Goal: Find specific fact: Find specific fact

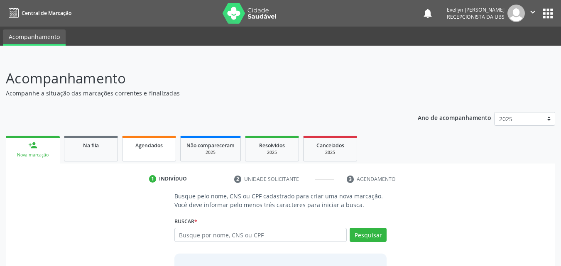
click at [151, 152] on link "Agendados" at bounding box center [149, 149] width 54 height 26
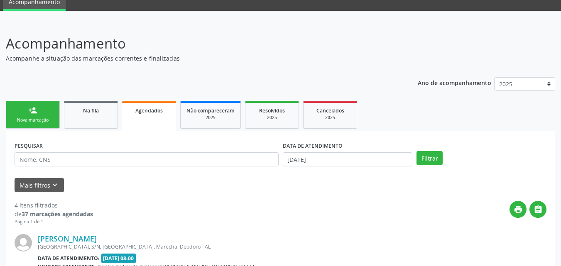
scroll to position [36, 0]
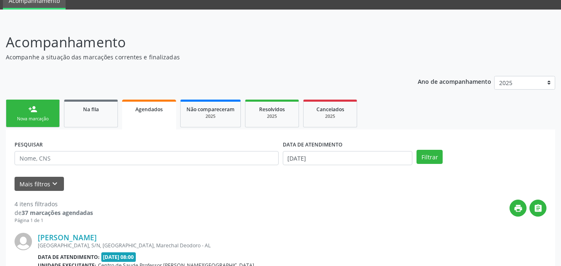
click at [355, 161] on input "[DATE]" at bounding box center [348, 158] width 130 height 14
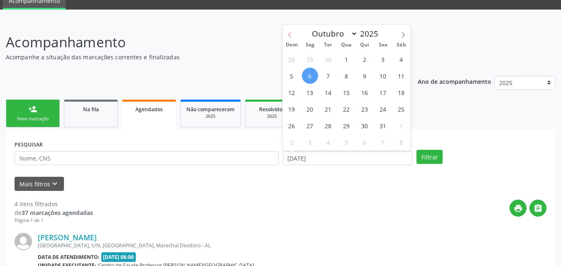
click at [291, 37] on icon at bounding box center [290, 35] width 6 height 6
select select "7"
click at [379, 61] on span "1" at bounding box center [383, 59] width 16 height 16
type input "[DATE]"
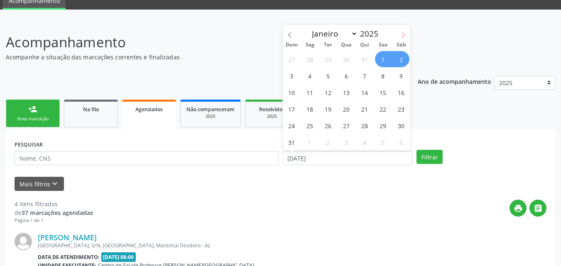
click at [402, 38] on span at bounding box center [403, 32] width 14 height 14
select select "9"
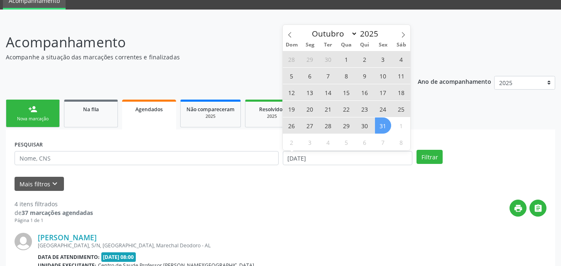
click at [385, 124] on span "31" at bounding box center [383, 126] width 16 height 16
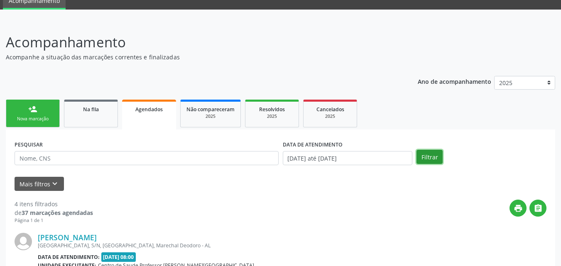
click at [422, 159] on button "Filtrar" at bounding box center [430, 157] width 26 height 14
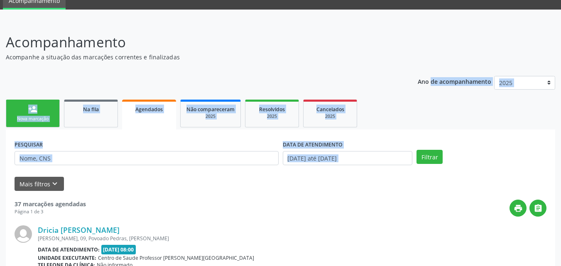
drag, startPoint x: 485, startPoint y: 133, endPoint x: 567, endPoint y: 32, distance: 129.6
click at [561, 32] on html "Central de Marcação notifications [PERSON_NAME] Recepcionista da UBS  Configur…" at bounding box center [280, 97] width 561 height 266
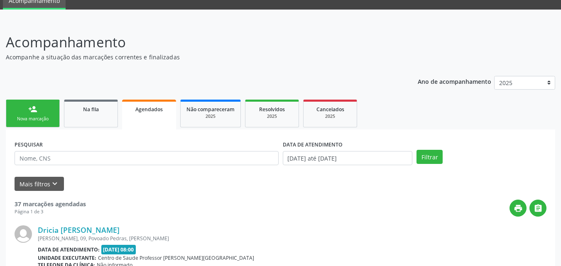
click at [537, 41] on header "Acompanhamento Acompanhe a situação das marcações correntes e finalizadas Relat…" at bounding box center [280, 46] width 549 height 29
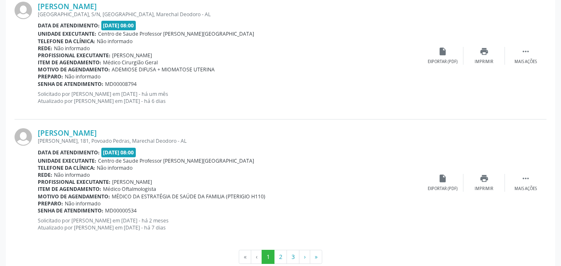
scroll to position [1927, 0]
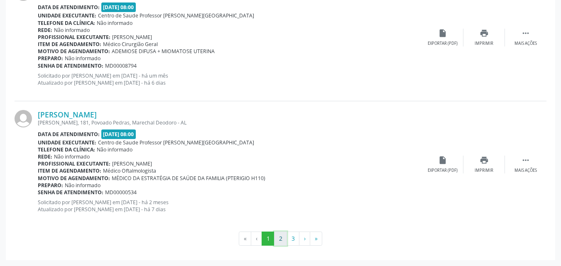
click at [281, 236] on button "2" at bounding box center [280, 239] width 13 height 14
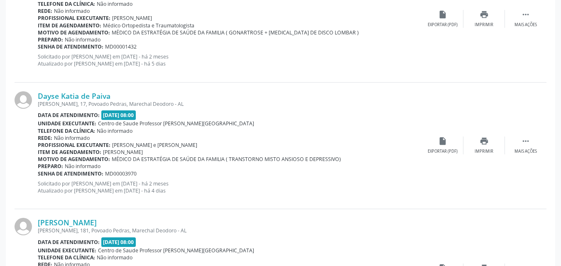
scroll to position [1826, 0]
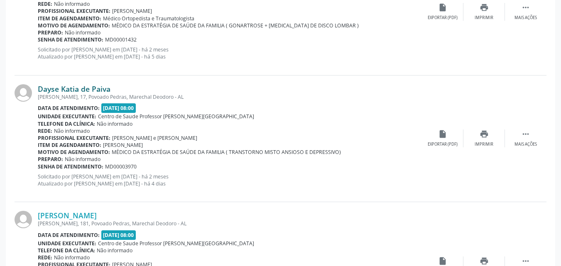
click at [98, 89] on link "Dayse Katia de Paiva" at bounding box center [74, 88] width 73 height 9
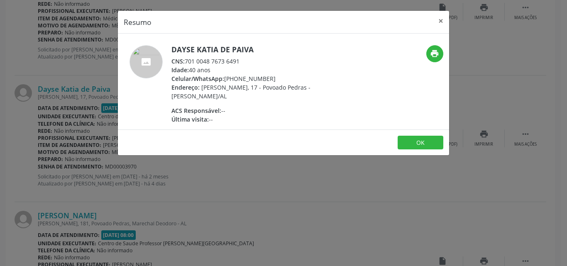
drag, startPoint x: 242, startPoint y: 64, endPoint x: 187, endPoint y: 61, distance: 55.3
click at [187, 61] on div "CNS: 701 0048 7673 6491" at bounding box center [253, 61] width 162 height 9
copy div "701 0048 7673 6491"
click at [104, 69] on div "Resumo × Dayse Katia de Paiva CNS: 701 0048 7673 6491 Idade: 40 anos Celular/Wh…" at bounding box center [283, 133] width 567 height 266
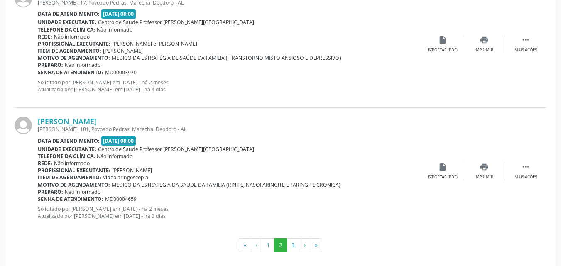
scroll to position [1927, 0]
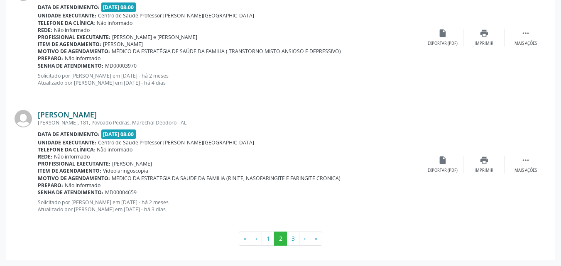
click at [72, 111] on link "[PERSON_NAME]" at bounding box center [67, 114] width 59 height 9
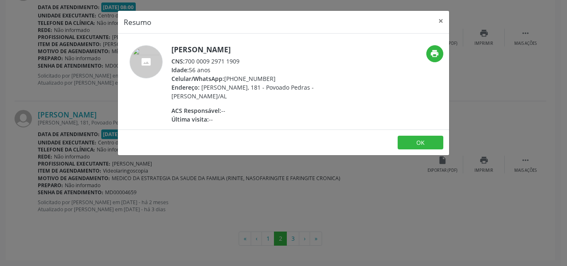
drag, startPoint x: 242, startPoint y: 59, endPoint x: 187, endPoint y: 59, distance: 55.2
click at [187, 59] on div "CNS: 700 0009 2971 1909" at bounding box center [253, 61] width 162 height 9
copy div "700 0009 2971 1909"
click at [444, 22] on button "×" at bounding box center [441, 21] width 17 height 20
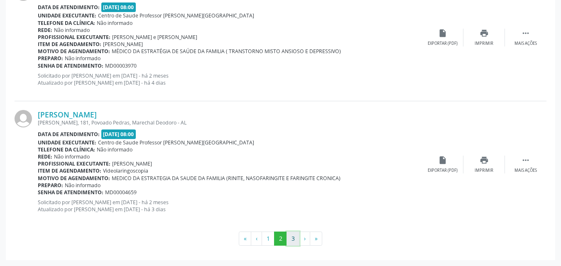
click at [295, 237] on button "3" at bounding box center [293, 239] width 13 height 14
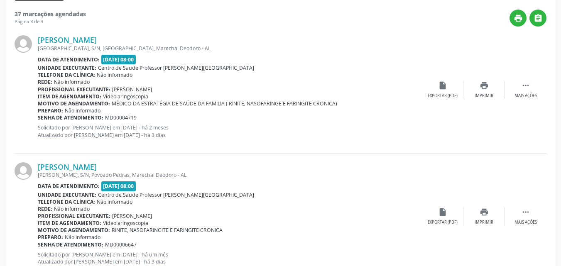
scroll to position [230, 0]
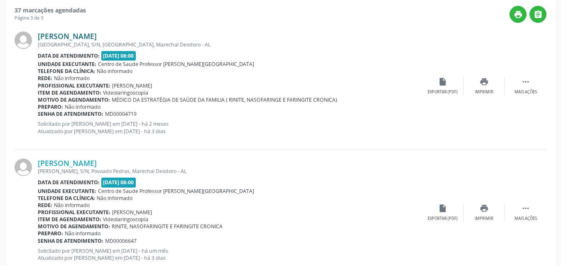
click at [85, 38] on link "[PERSON_NAME]" at bounding box center [67, 36] width 59 height 9
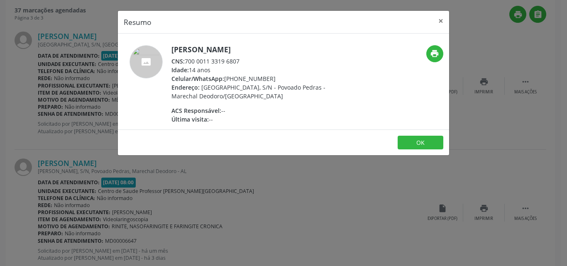
drag, startPoint x: 247, startPoint y: 59, endPoint x: 186, endPoint y: 60, distance: 61.1
click at [186, 60] on div "CNS: 700 0011 3319 6807" at bounding box center [253, 61] width 162 height 9
copy div "700 0011 3319 6807"
click at [442, 22] on button "×" at bounding box center [441, 21] width 17 height 20
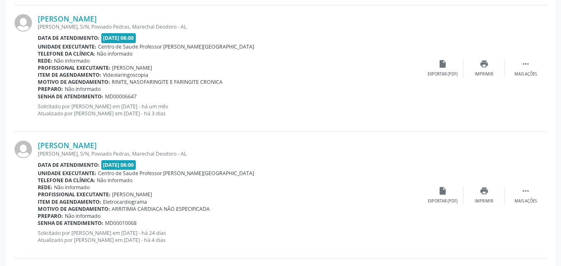
scroll to position [378, 0]
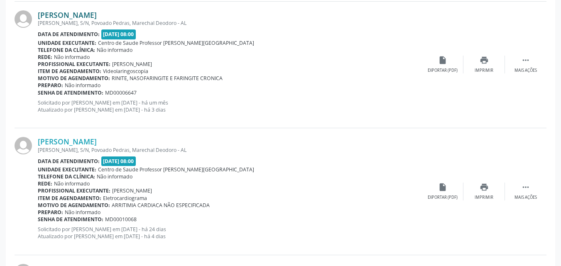
click at [73, 16] on link "[PERSON_NAME]" at bounding box center [67, 14] width 59 height 9
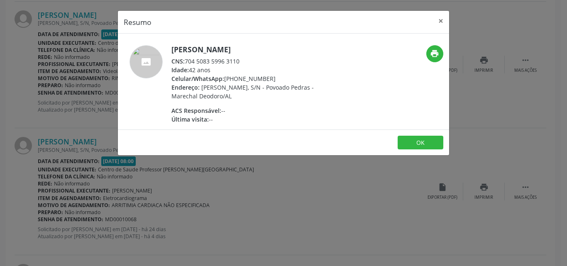
drag, startPoint x: 240, startPoint y: 61, endPoint x: 187, endPoint y: 60, distance: 52.8
click at [187, 60] on div "CNS: 704 5083 5996 3110" at bounding box center [253, 61] width 162 height 9
copy div "704 5083 5996 3110"
click at [440, 22] on button "×" at bounding box center [441, 21] width 17 height 20
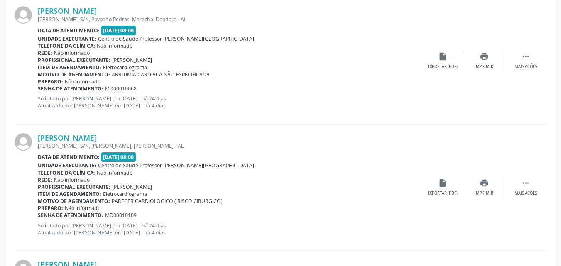
scroll to position [507, 0]
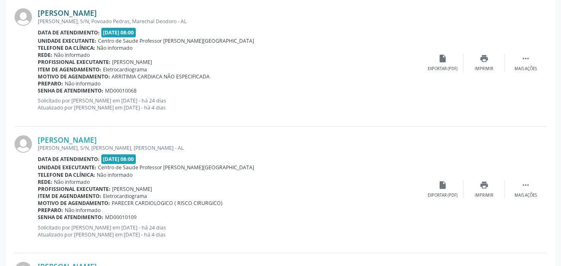
click at [97, 15] on link "[PERSON_NAME]" at bounding box center [67, 12] width 59 height 9
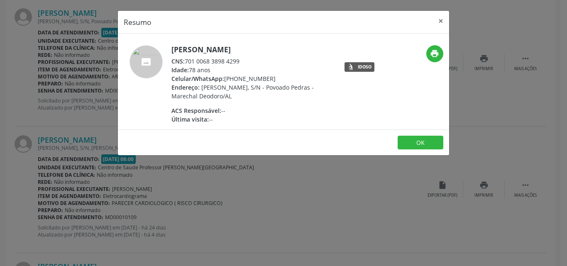
click at [60, 48] on div "Resumo × [PERSON_NAME] CNS: 701 0068 3898 4299 Idade: 78 anos Celular/WhatsApp:…" at bounding box center [283, 133] width 567 height 266
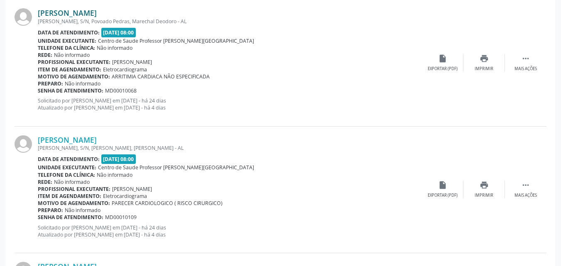
click at [95, 14] on link "[PERSON_NAME]" at bounding box center [67, 12] width 59 height 9
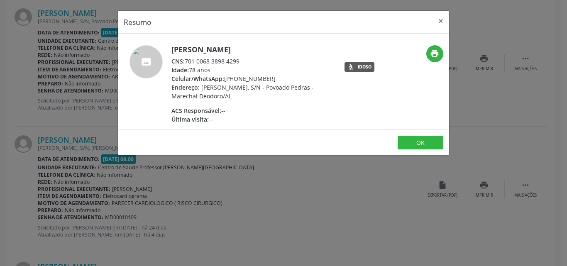
drag, startPoint x: 247, startPoint y: 60, endPoint x: 186, endPoint y: 62, distance: 60.7
click at [186, 62] on div "CNS: 701 0068 3898 4299" at bounding box center [253, 61] width 162 height 9
copy div "701 0068 3898 4299"
click at [367, 201] on div "Resumo × [PERSON_NAME] CNS: 701 0068 3898 4299 Idade: 78 anos Celular/WhatsApp:…" at bounding box center [283, 133] width 567 height 266
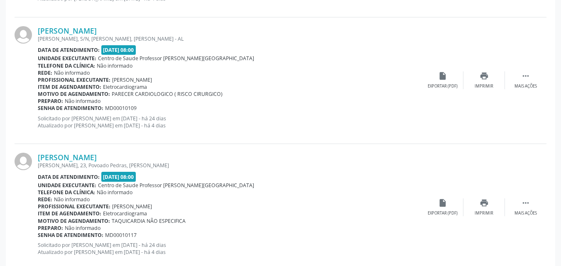
scroll to position [620, 0]
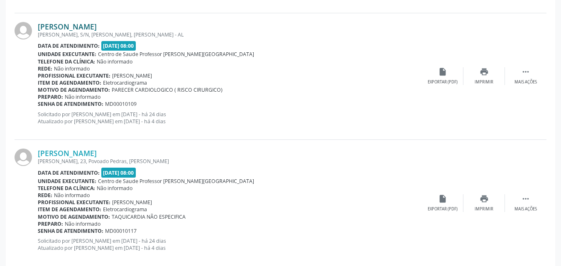
click at [89, 29] on link "[PERSON_NAME]" at bounding box center [67, 26] width 59 height 9
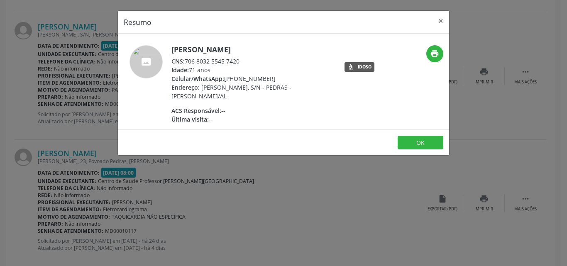
click at [282, 51] on h5 "[PERSON_NAME]" at bounding box center [253, 49] width 162 height 9
drag, startPoint x: 243, startPoint y: 63, endPoint x: 187, endPoint y: 64, distance: 56.1
click at [187, 64] on div "CNS: 706 8032 5545 7420" at bounding box center [253, 61] width 162 height 9
copy div "706 8032 5545 7420"
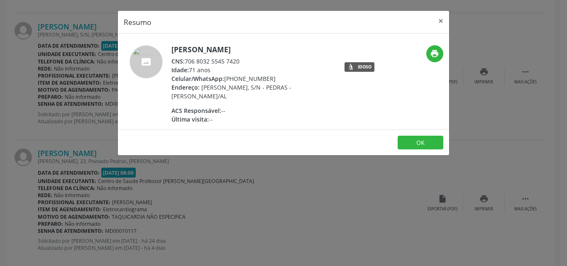
copy div "706 8032 5545 7420"
click at [441, 22] on button "×" at bounding box center [441, 21] width 17 height 20
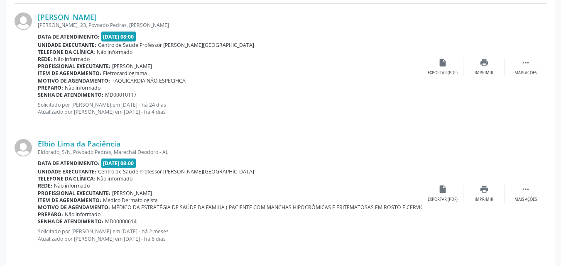
scroll to position [761, 0]
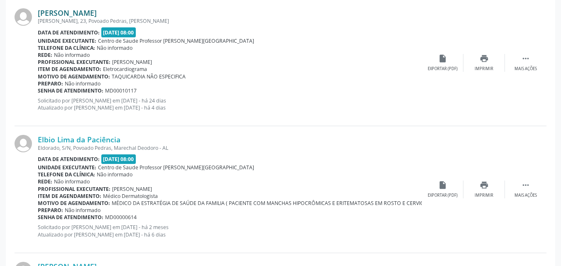
click at [97, 14] on link "[PERSON_NAME]" at bounding box center [67, 12] width 59 height 9
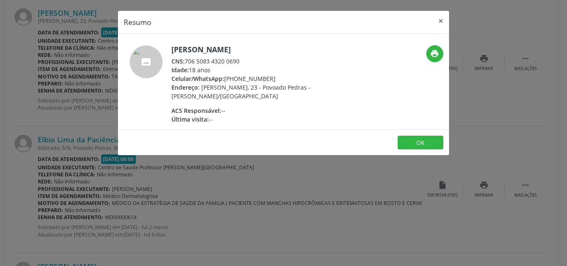
drag, startPoint x: 244, startPoint y: 60, endPoint x: 186, endPoint y: 63, distance: 57.8
click at [186, 63] on div "CNS: 706 5083 4320 0690" at bounding box center [253, 61] width 162 height 9
copy div "706 5083 4320 0690"
click at [441, 23] on button "×" at bounding box center [441, 21] width 17 height 20
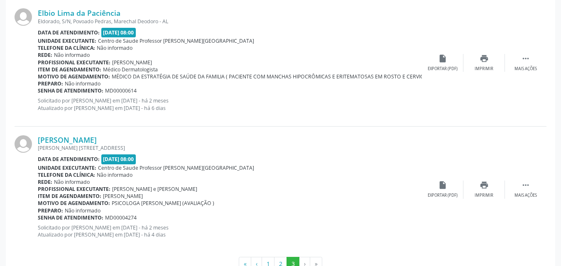
scroll to position [913, 0]
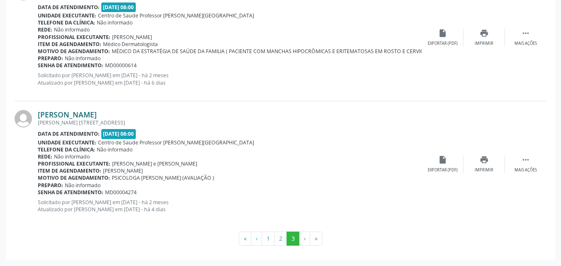
click at [76, 111] on link "[PERSON_NAME]" at bounding box center [67, 114] width 59 height 9
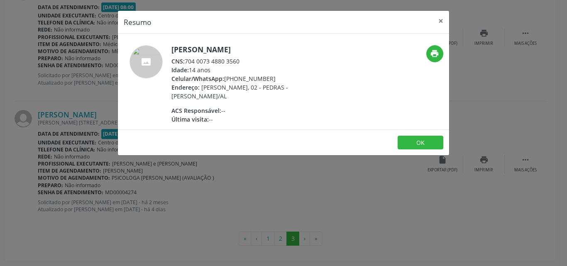
drag, startPoint x: 243, startPoint y: 63, endPoint x: 184, endPoint y: 56, distance: 59.4
click at [184, 56] on div "[PERSON_NAME] CNS: 704 0073 4880 3560 Idade: 14 anos Celular/WhatsApp: [PHONE_N…" at bounding box center [253, 84] width 162 height 78
copy div "704 0073 4880 3560"
click at [356, 185] on div "Resumo × [PERSON_NAME] CNS: 704 0073 4880 3560 Idade: 14 anos Celular/WhatsApp:…" at bounding box center [283, 133] width 567 height 266
